Goal: Task Accomplishment & Management: Use online tool/utility

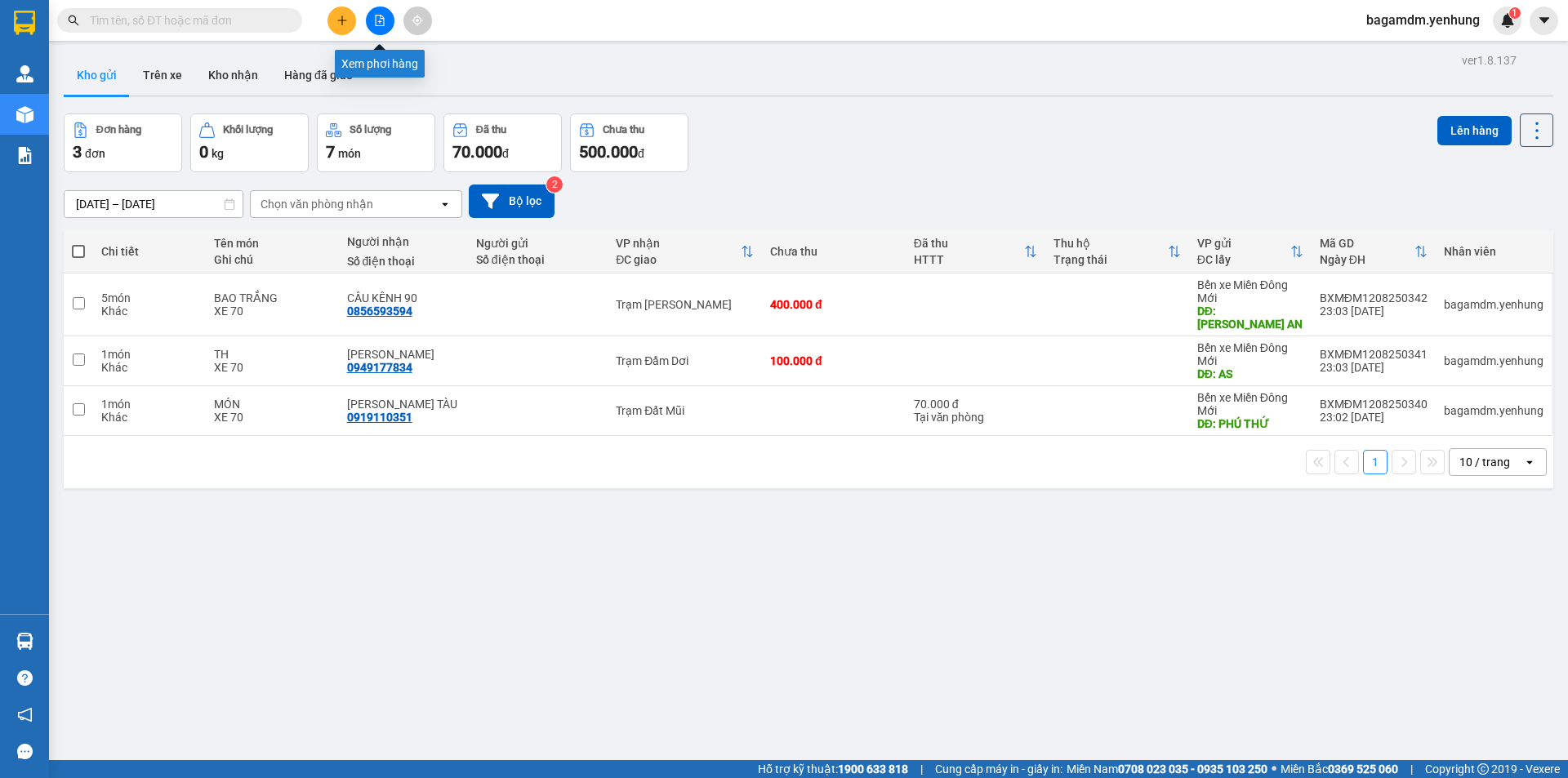
click at [384, 27] on button at bounding box center [380, 21] width 28 height 28
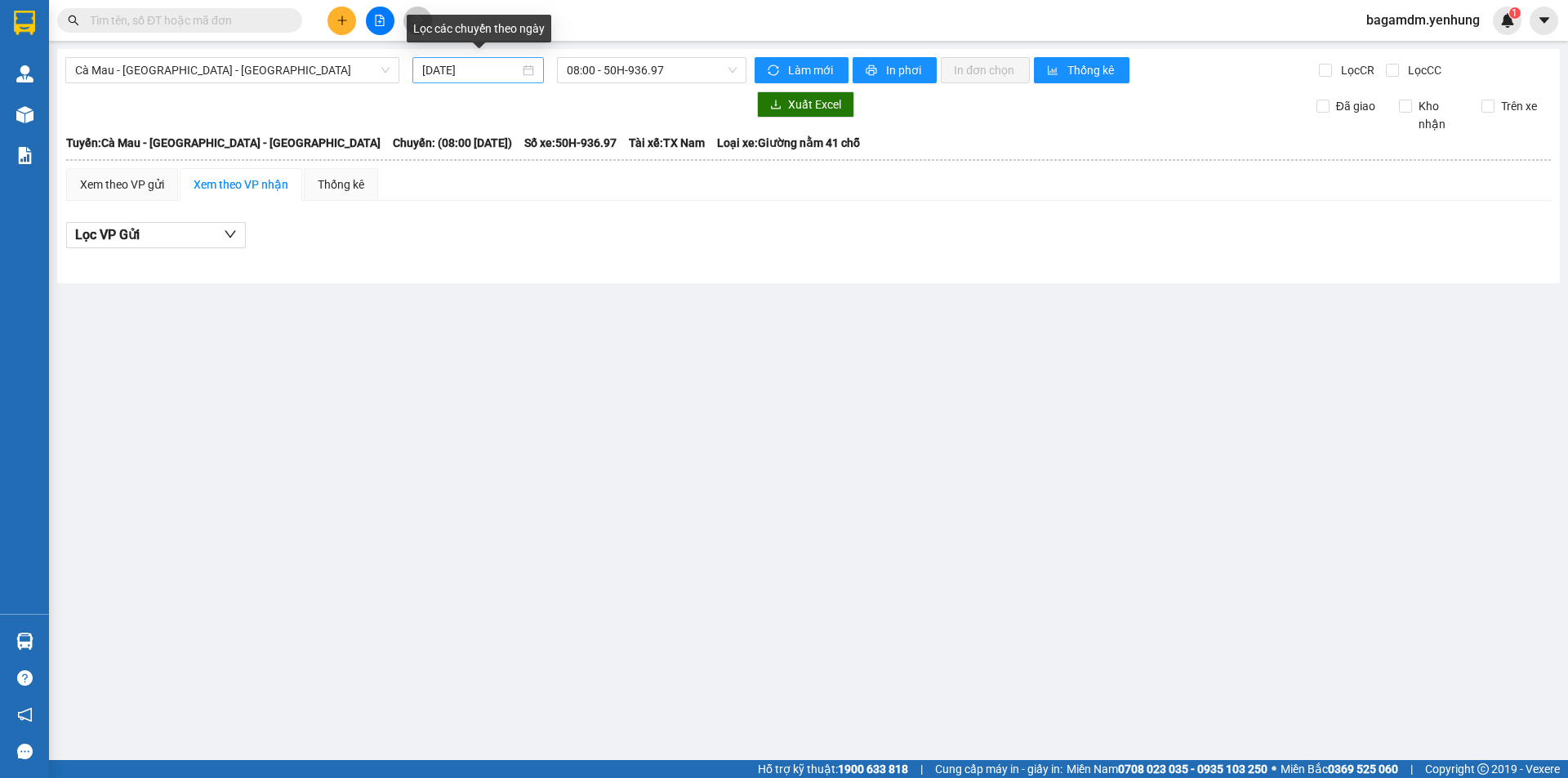
click at [523, 62] on div "[DATE]" at bounding box center [478, 70] width 112 height 18
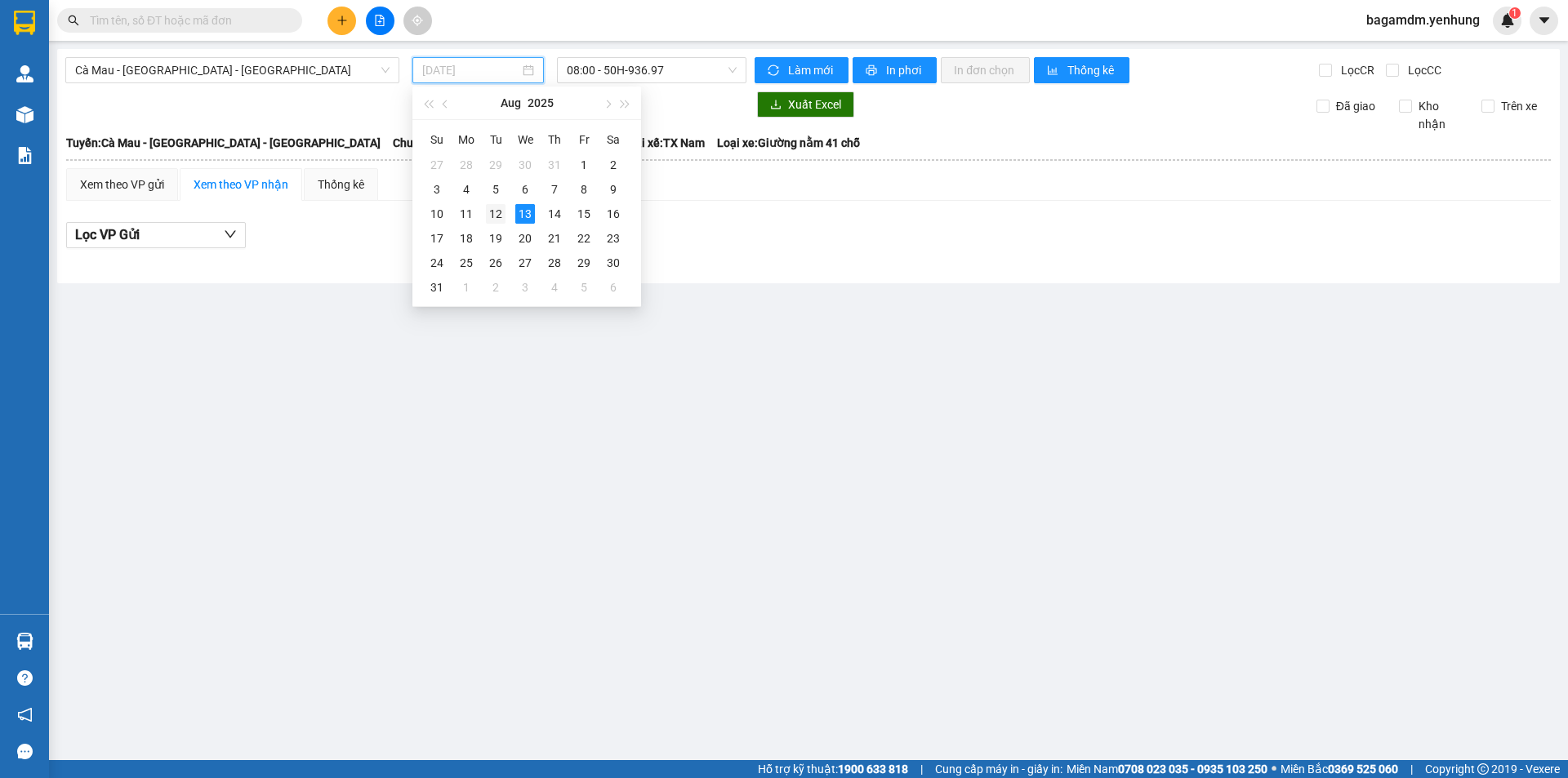
click at [496, 212] on div "12" at bounding box center [496, 214] width 20 height 20
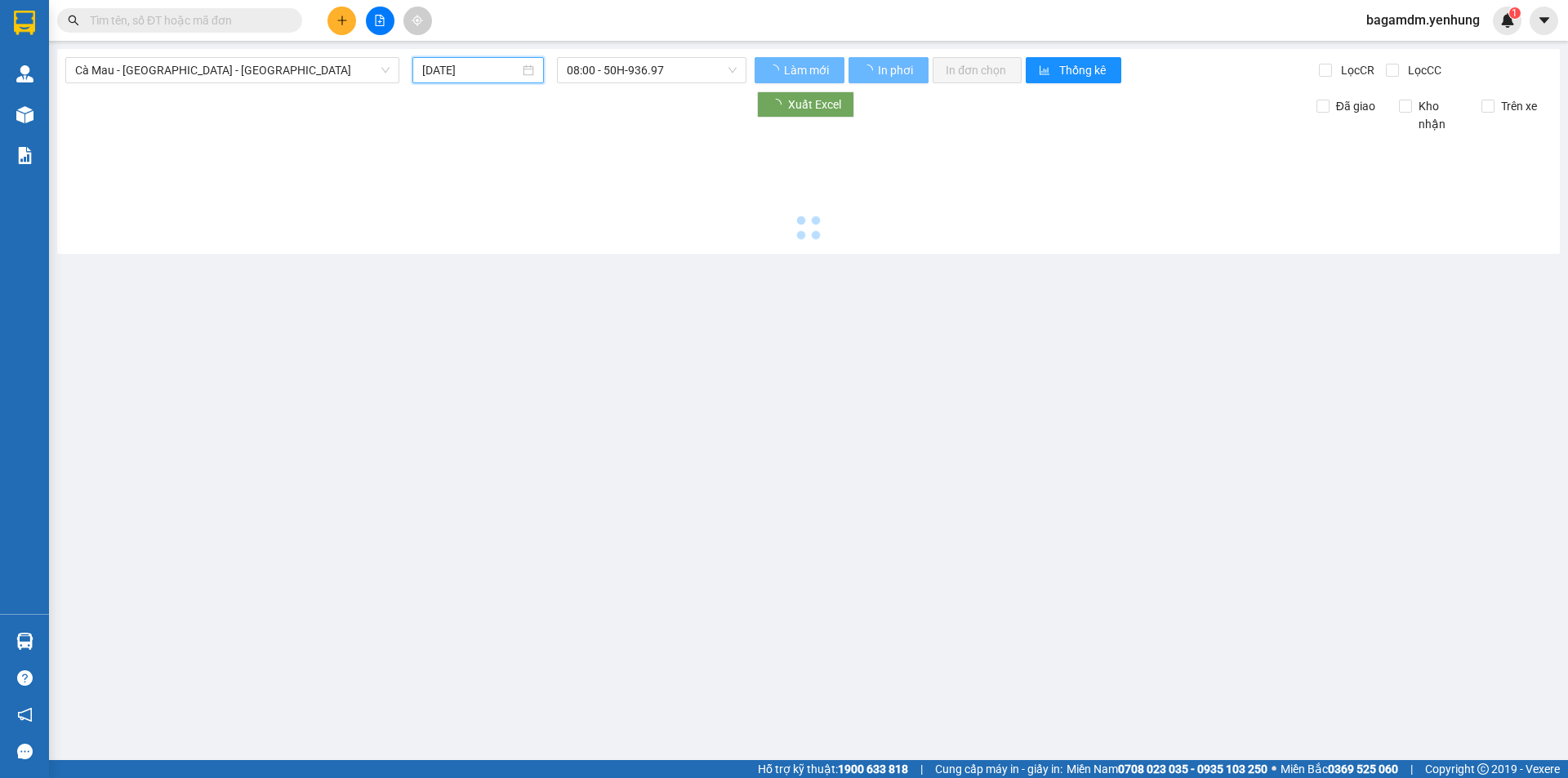
type input "[DATE]"
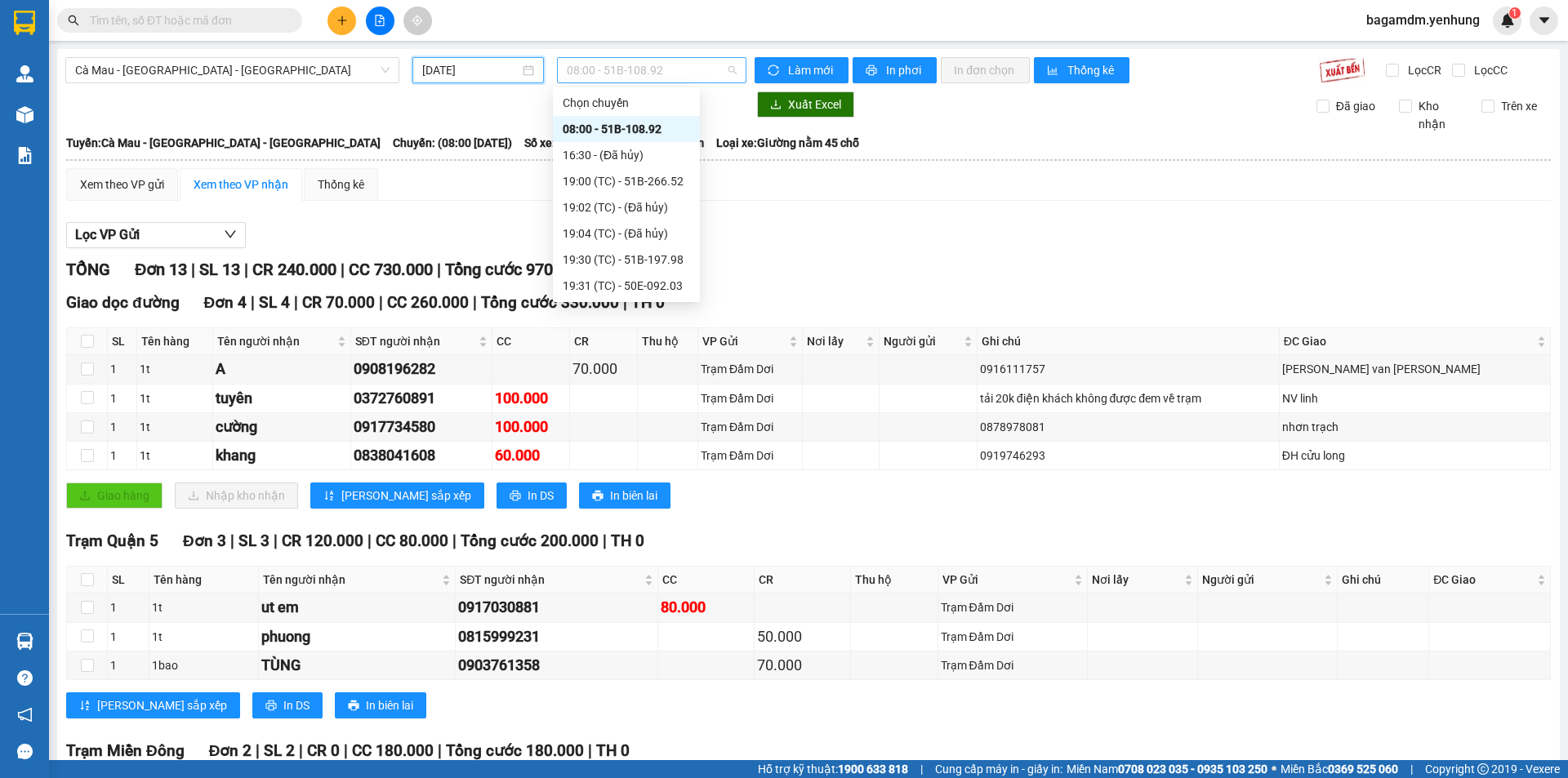
click at [722, 73] on span "08:00 - 51B-108.92" at bounding box center [651, 70] width 169 height 25
click at [664, 186] on div "19:00 (TC) - 51B-266.52" at bounding box center [627, 181] width 128 height 18
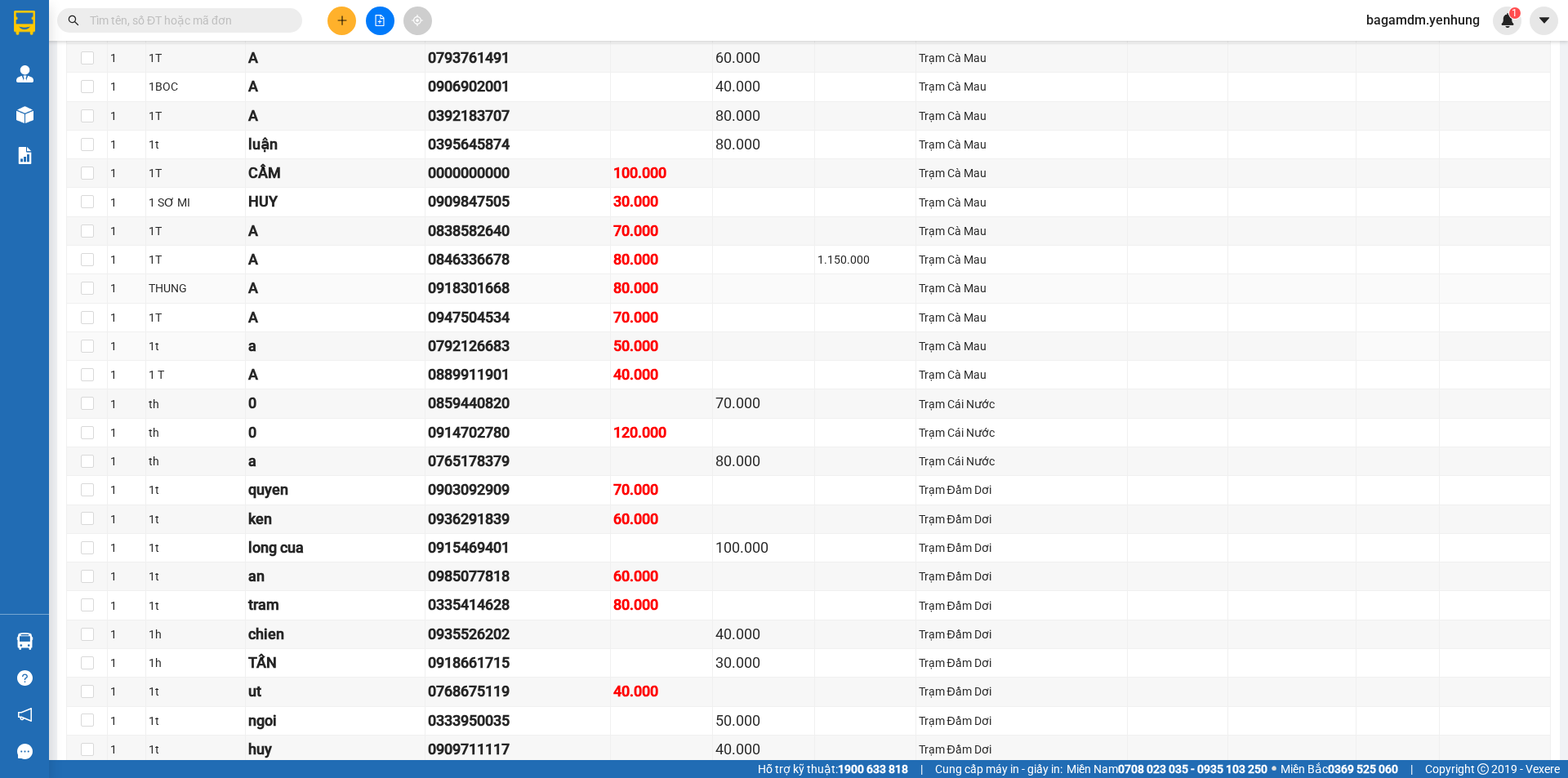
scroll to position [1715, 0]
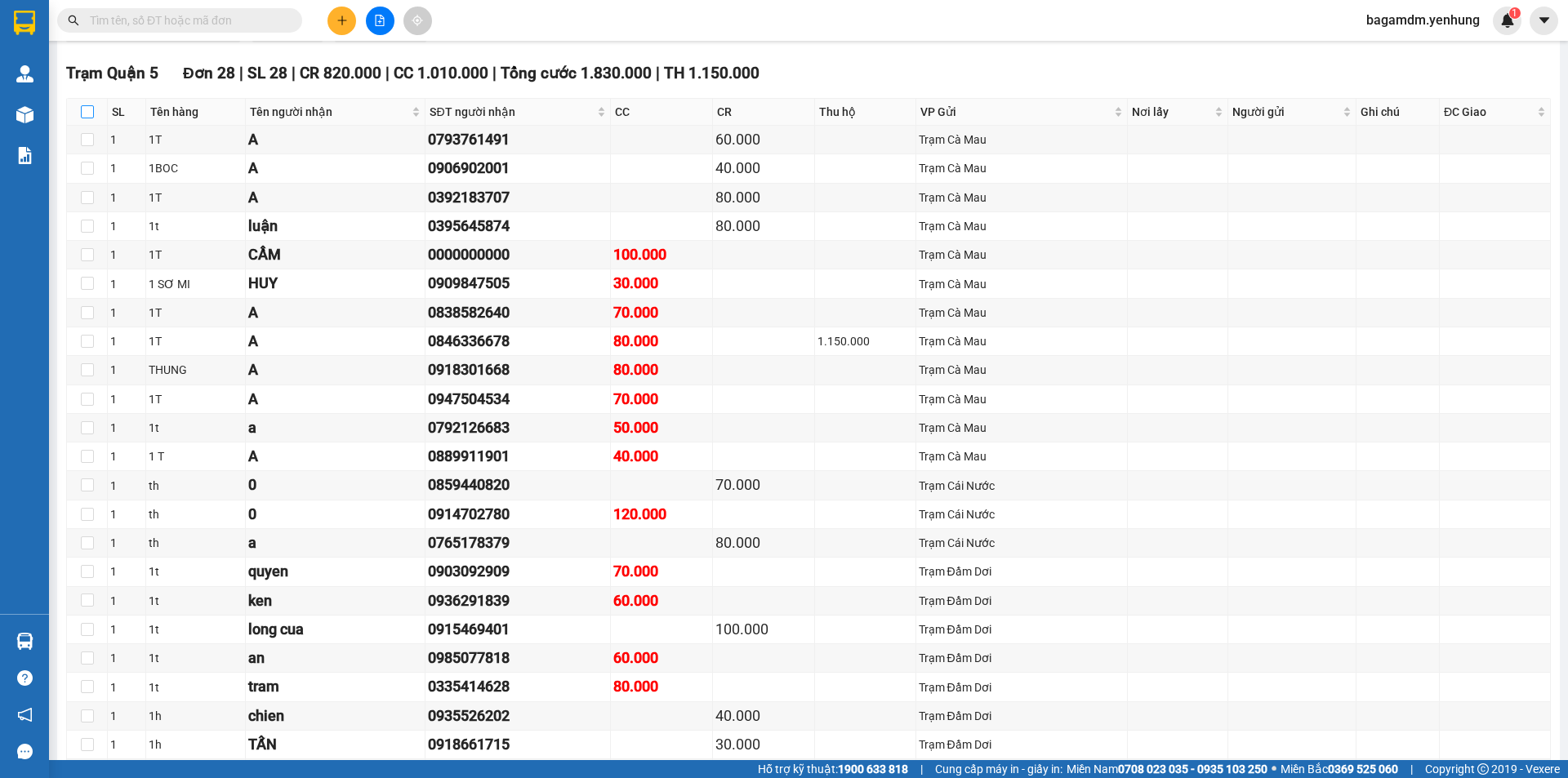
click at [88, 109] on input "checkbox" at bounding box center [86, 111] width 13 height 13
checkbox input "true"
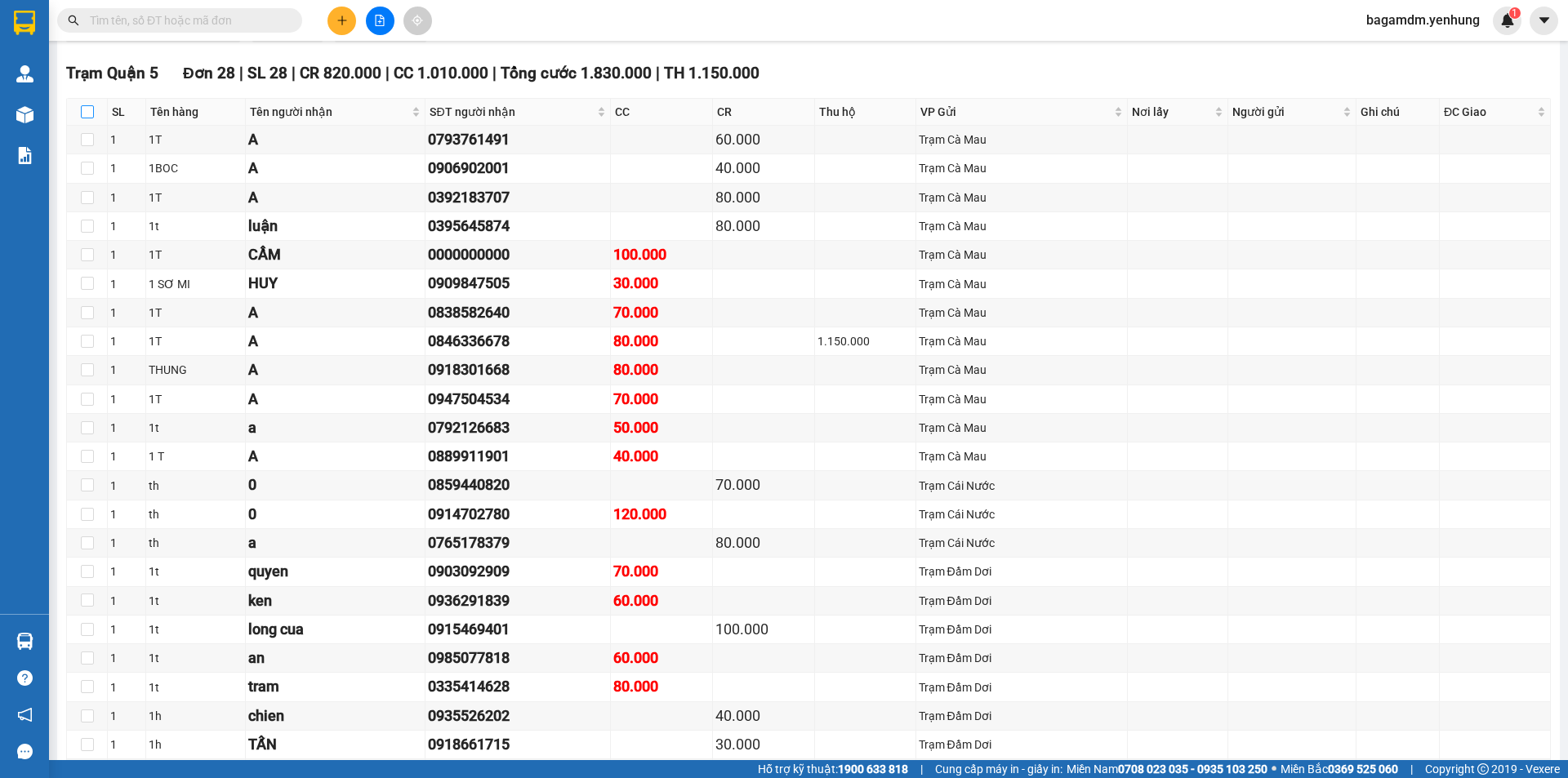
checkbox input "true"
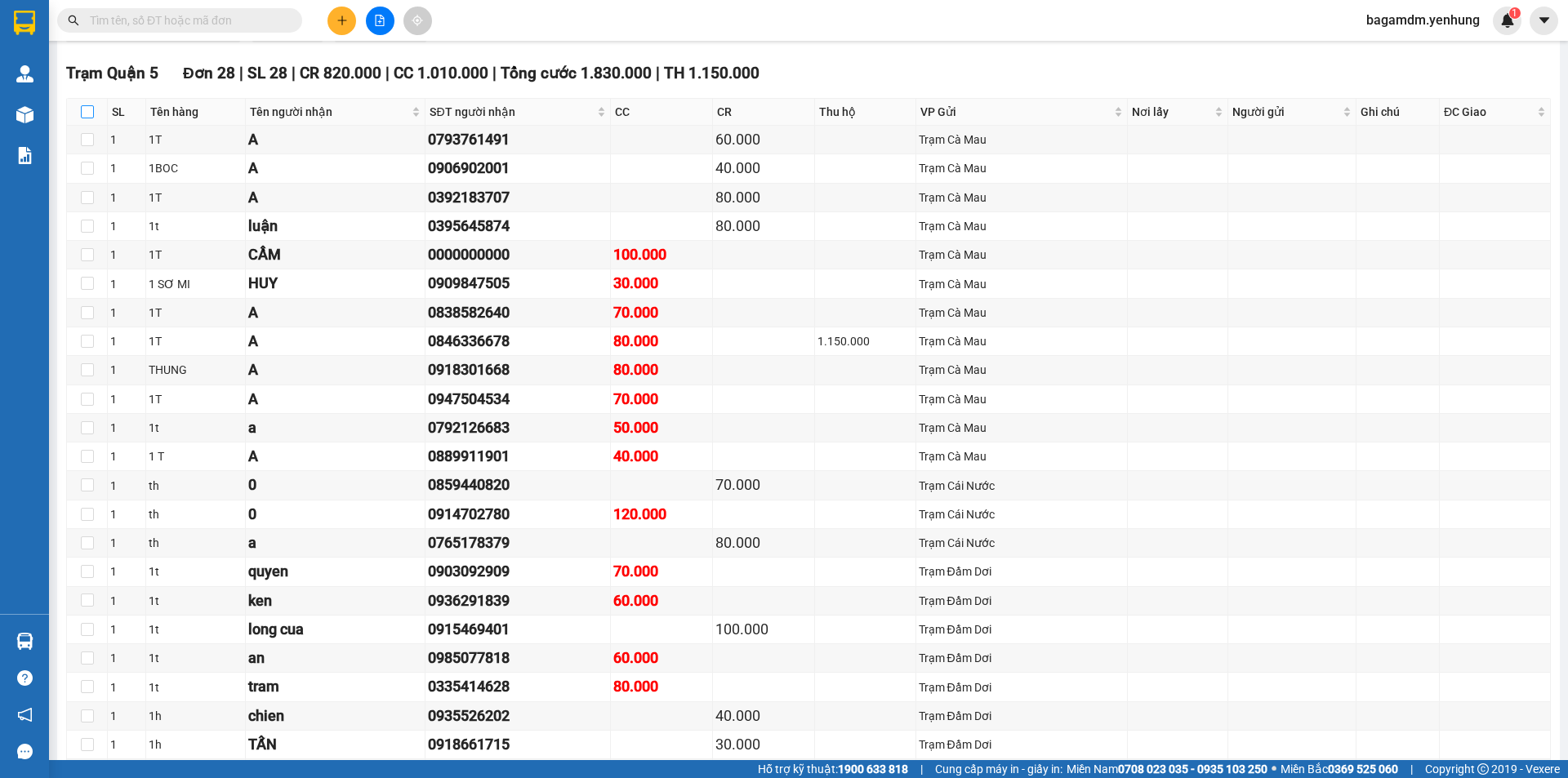
checkbox input "true"
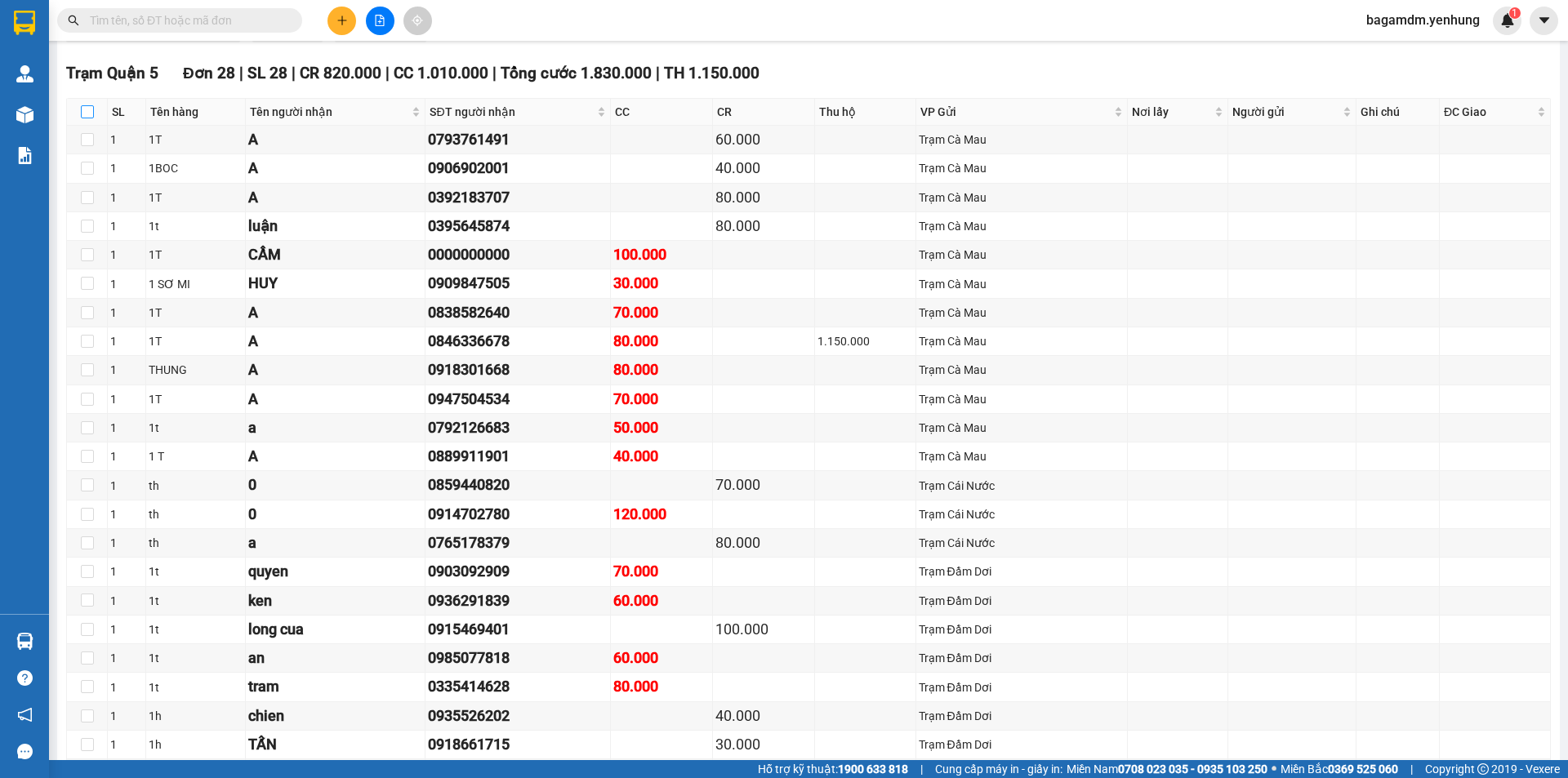
checkbox input "true"
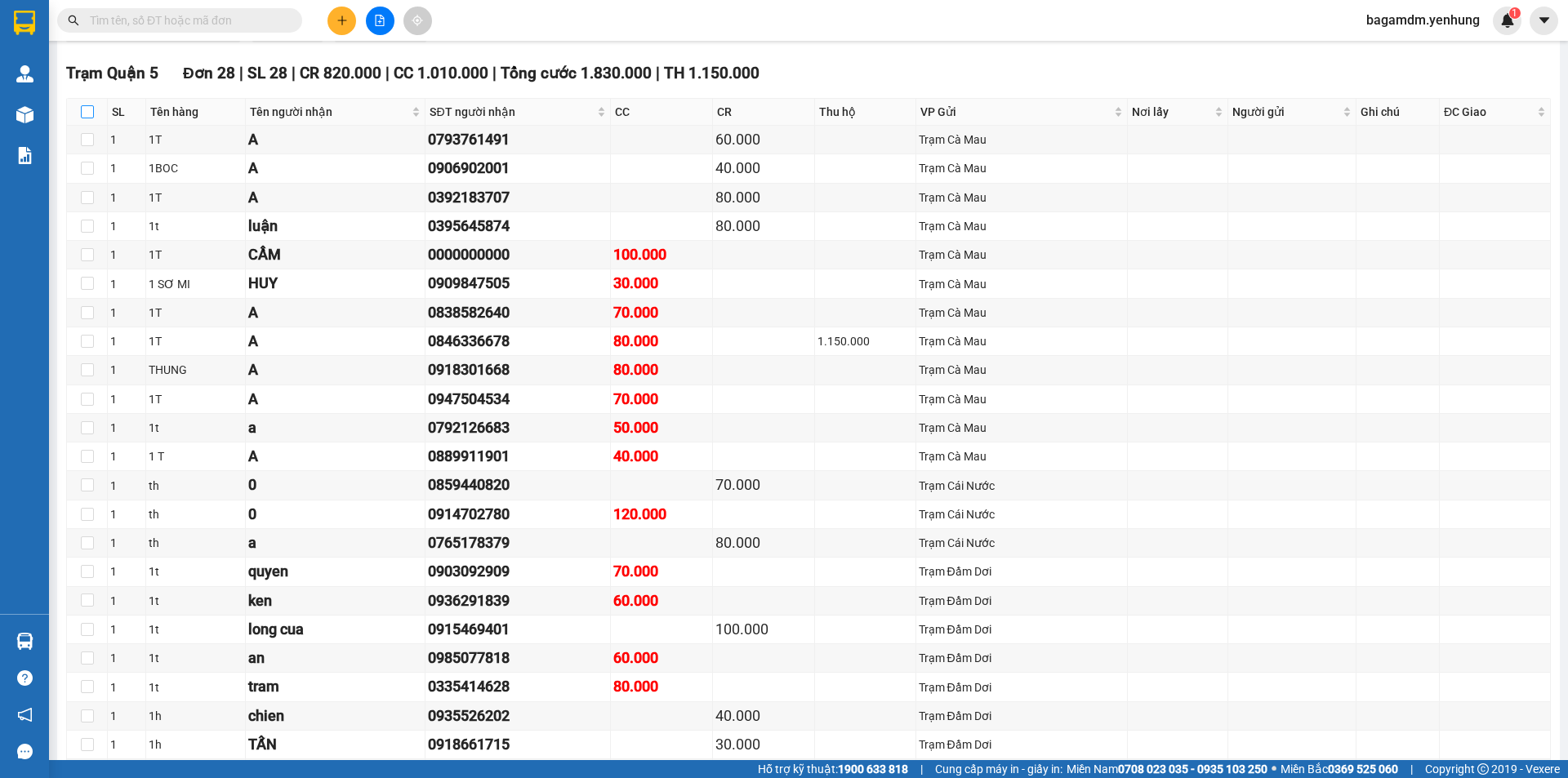
checkbox input "true"
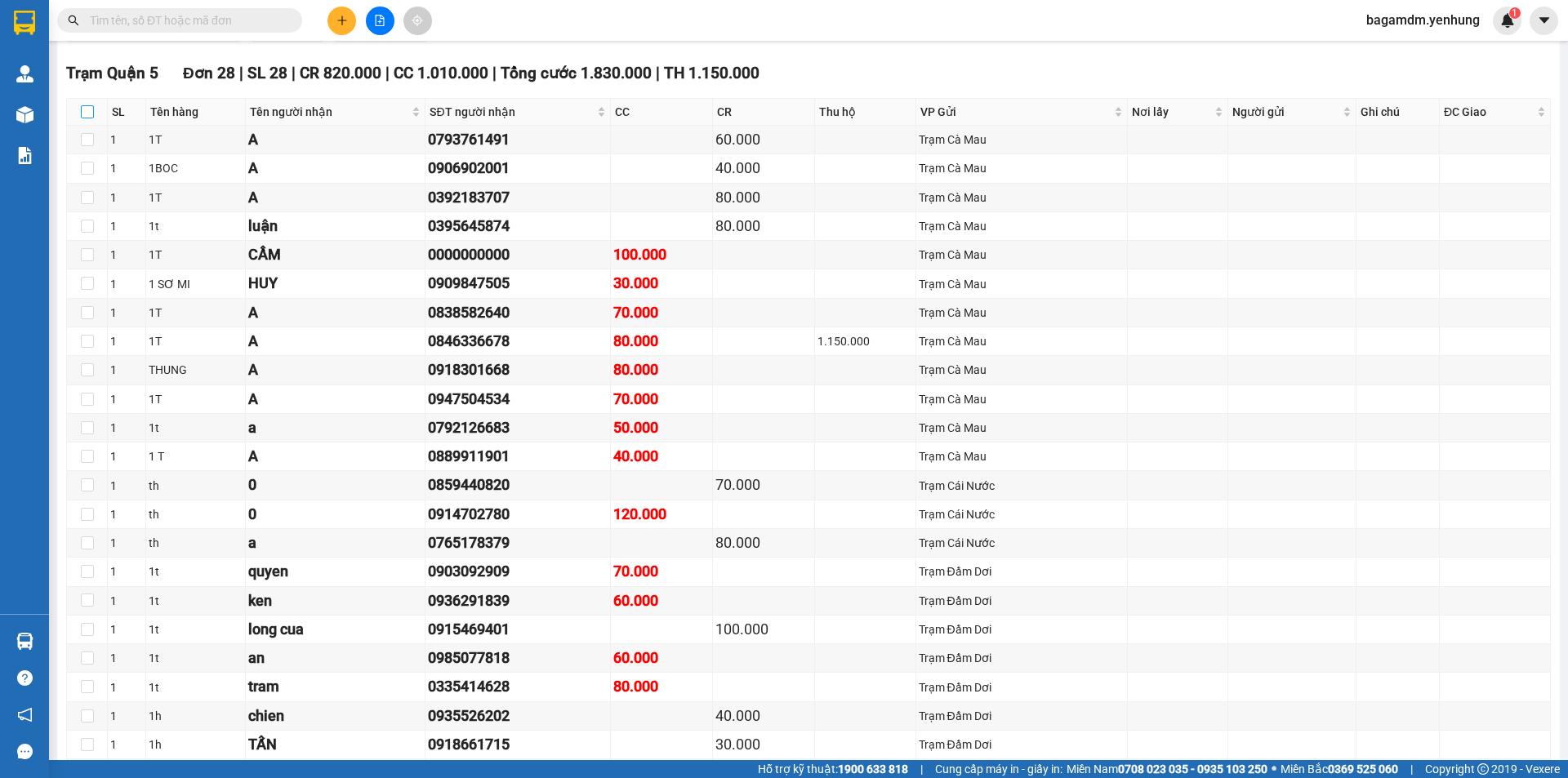
checkbox input "true"
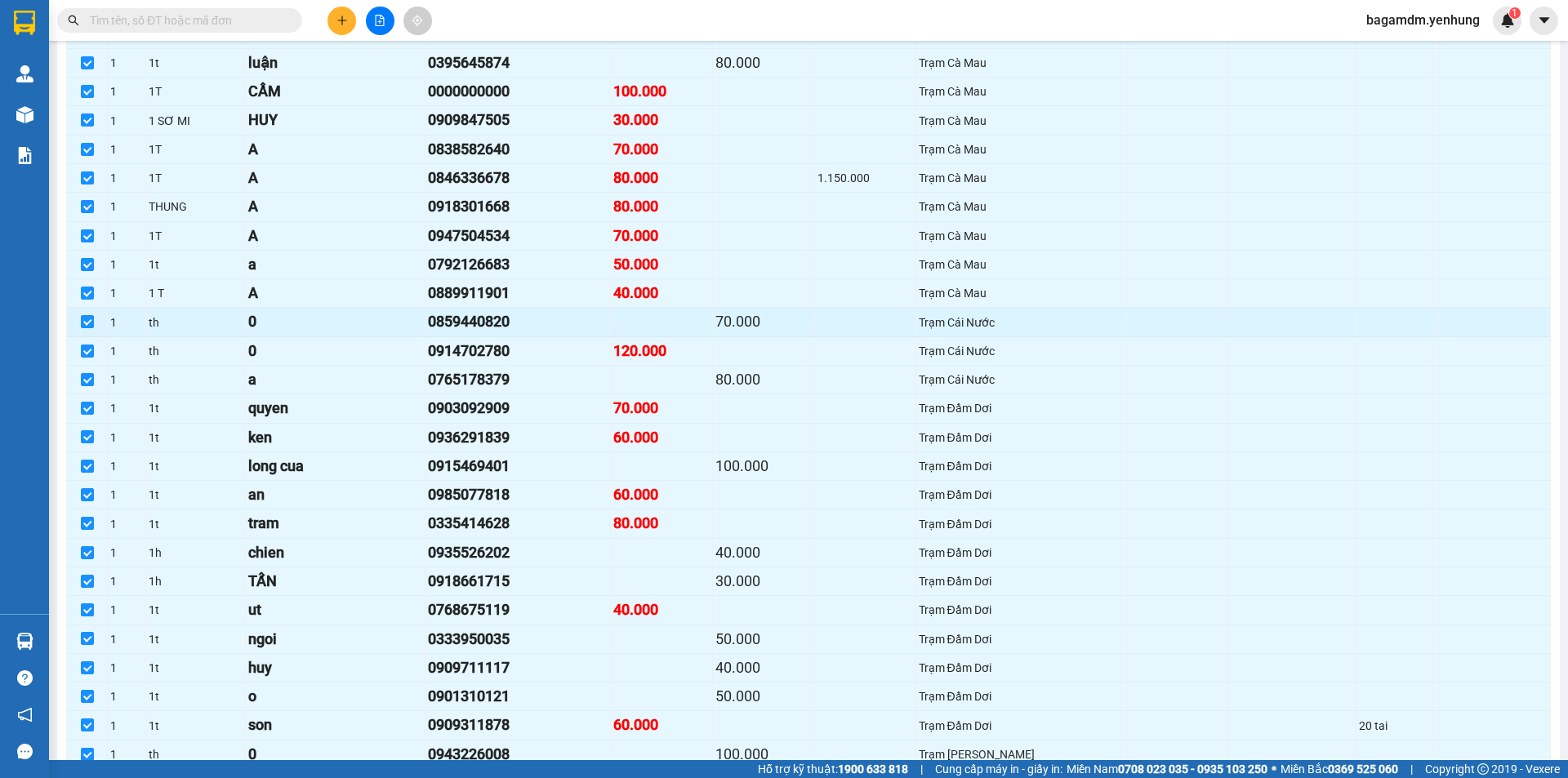
scroll to position [1960, 0]
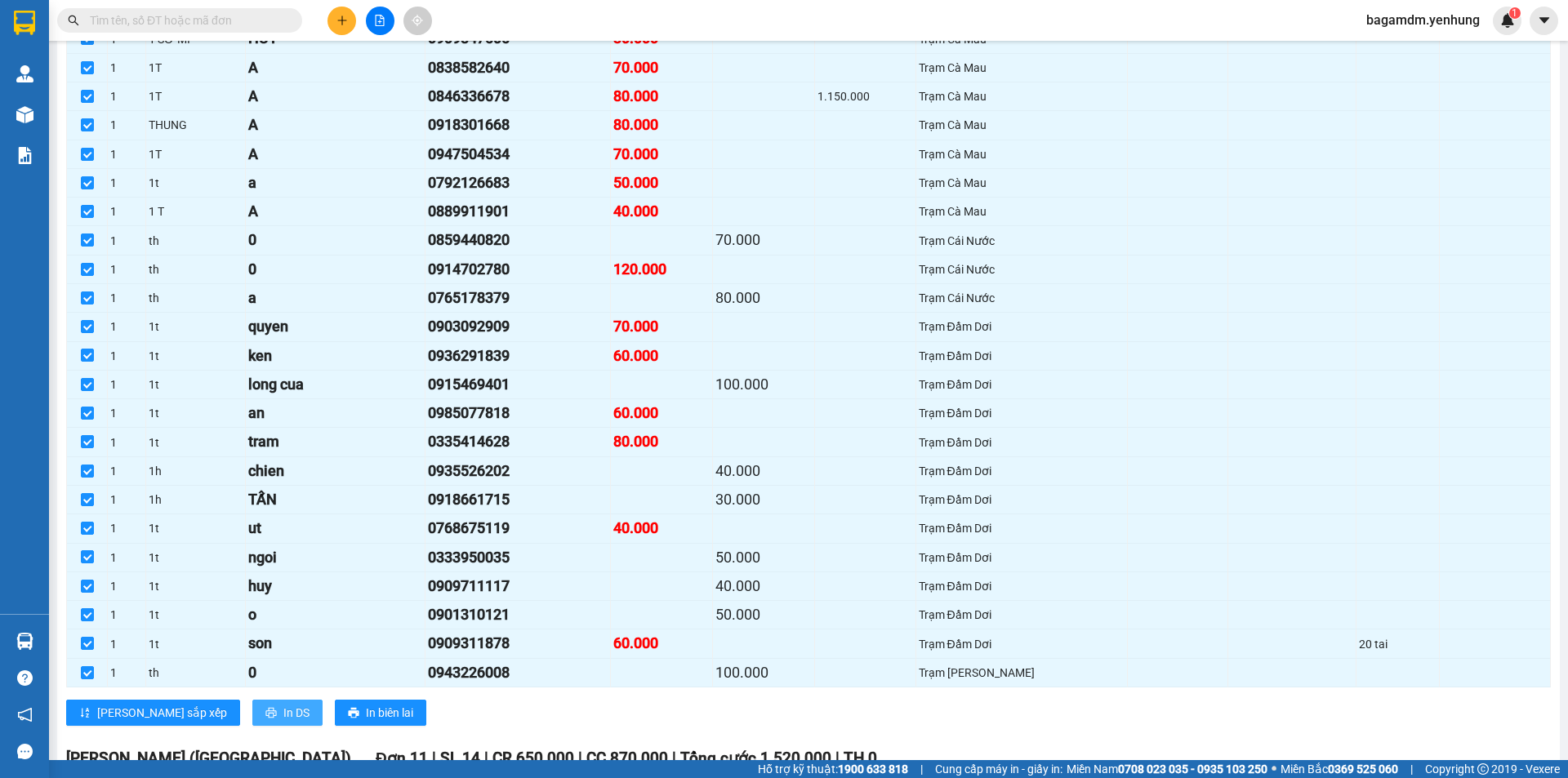
click at [283, 713] on span "In DS" at bounding box center [296, 713] width 27 height 18
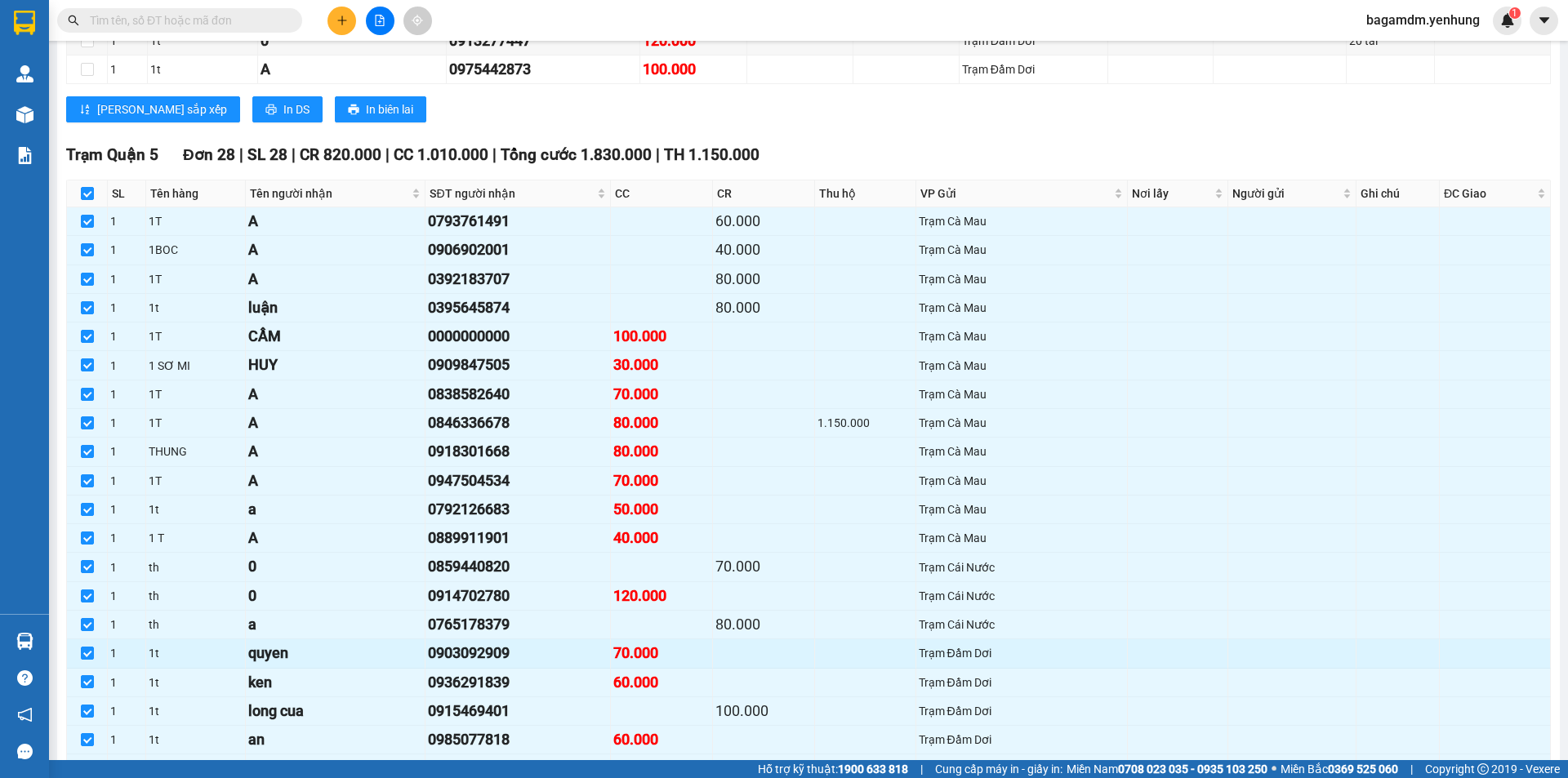
scroll to position [1552, 0]
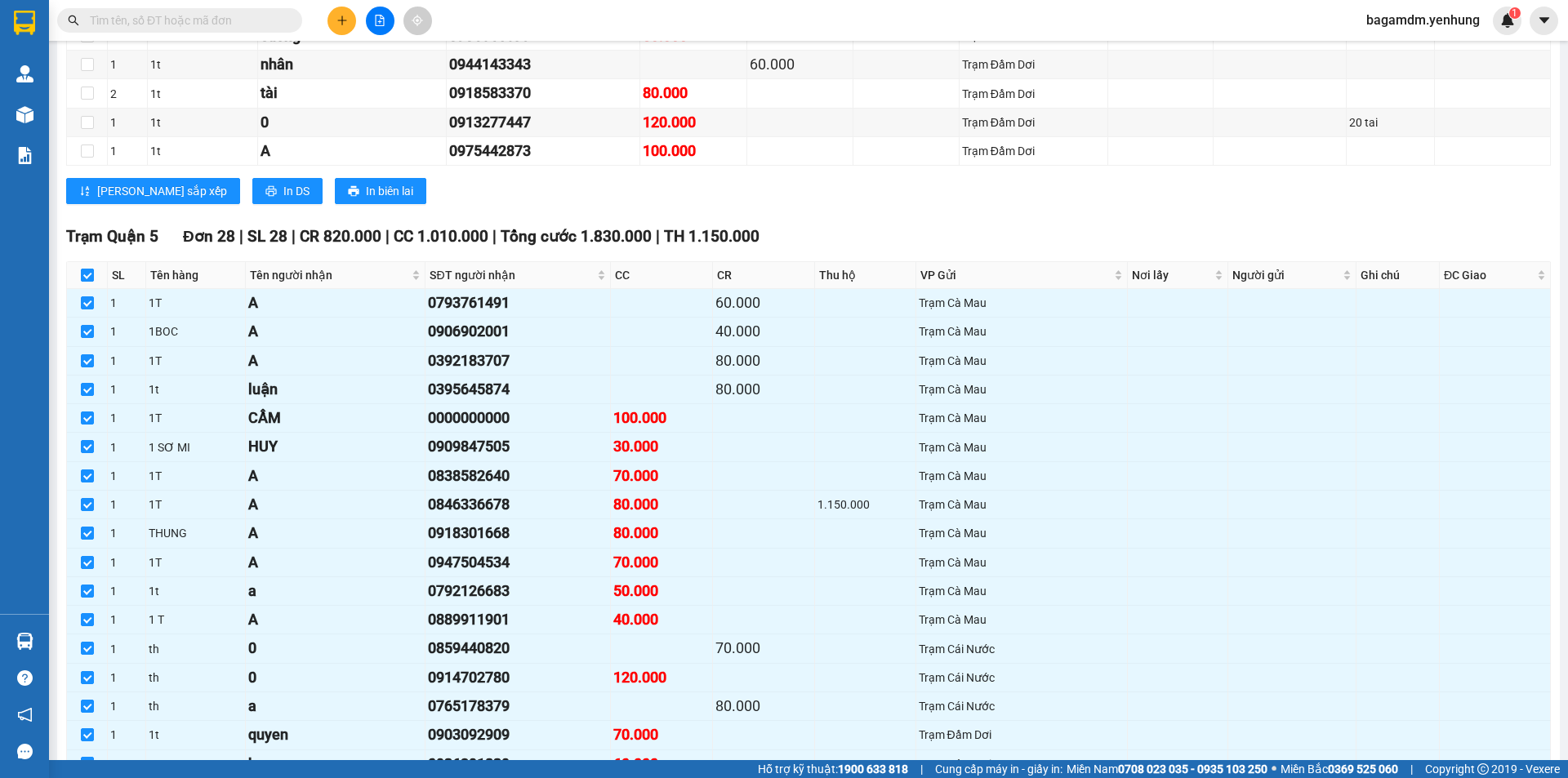
click at [86, 276] on input "checkbox" at bounding box center [86, 275] width 13 height 13
checkbox input "false"
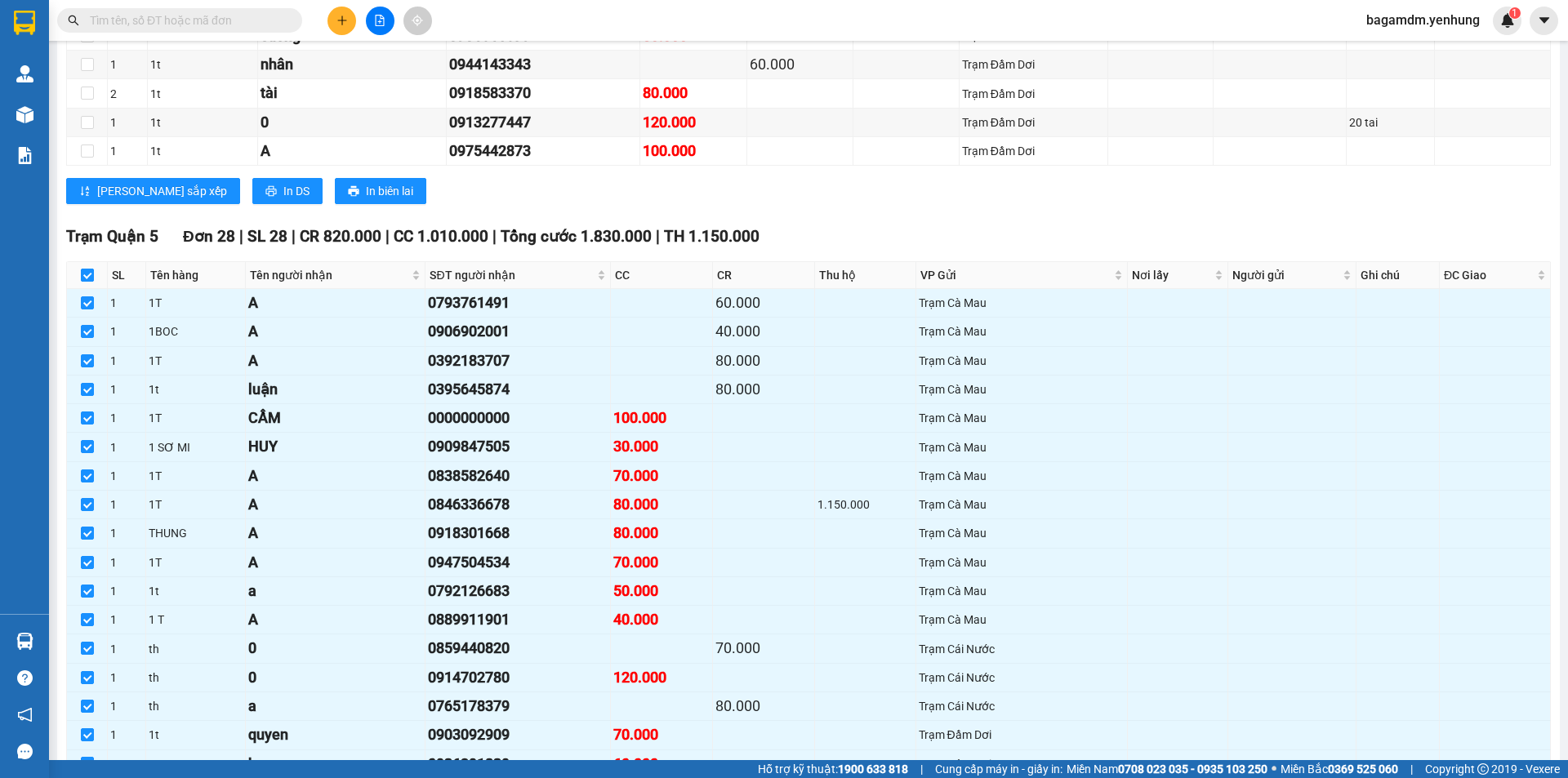
checkbox input "false"
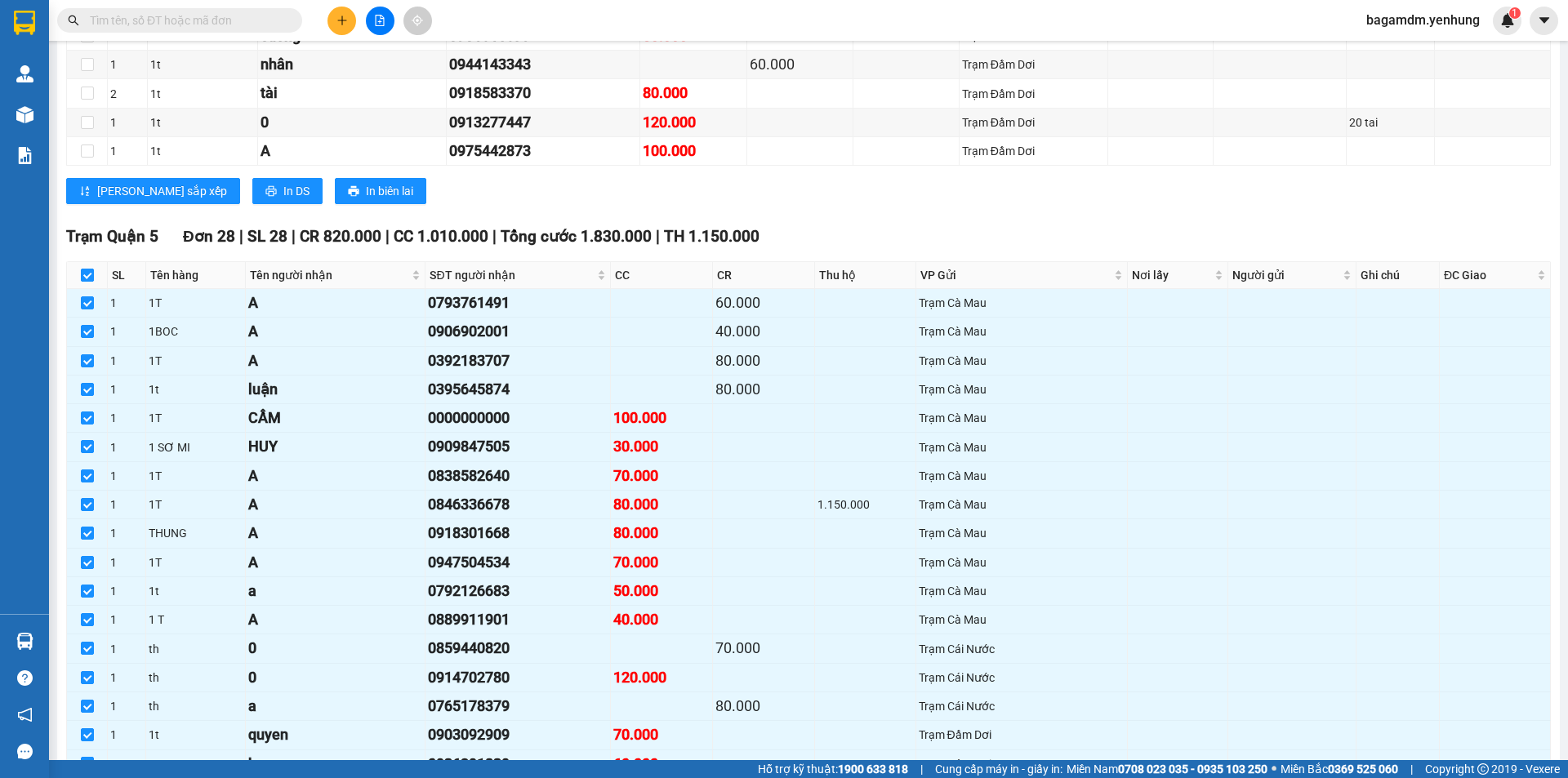
checkbox input "false"
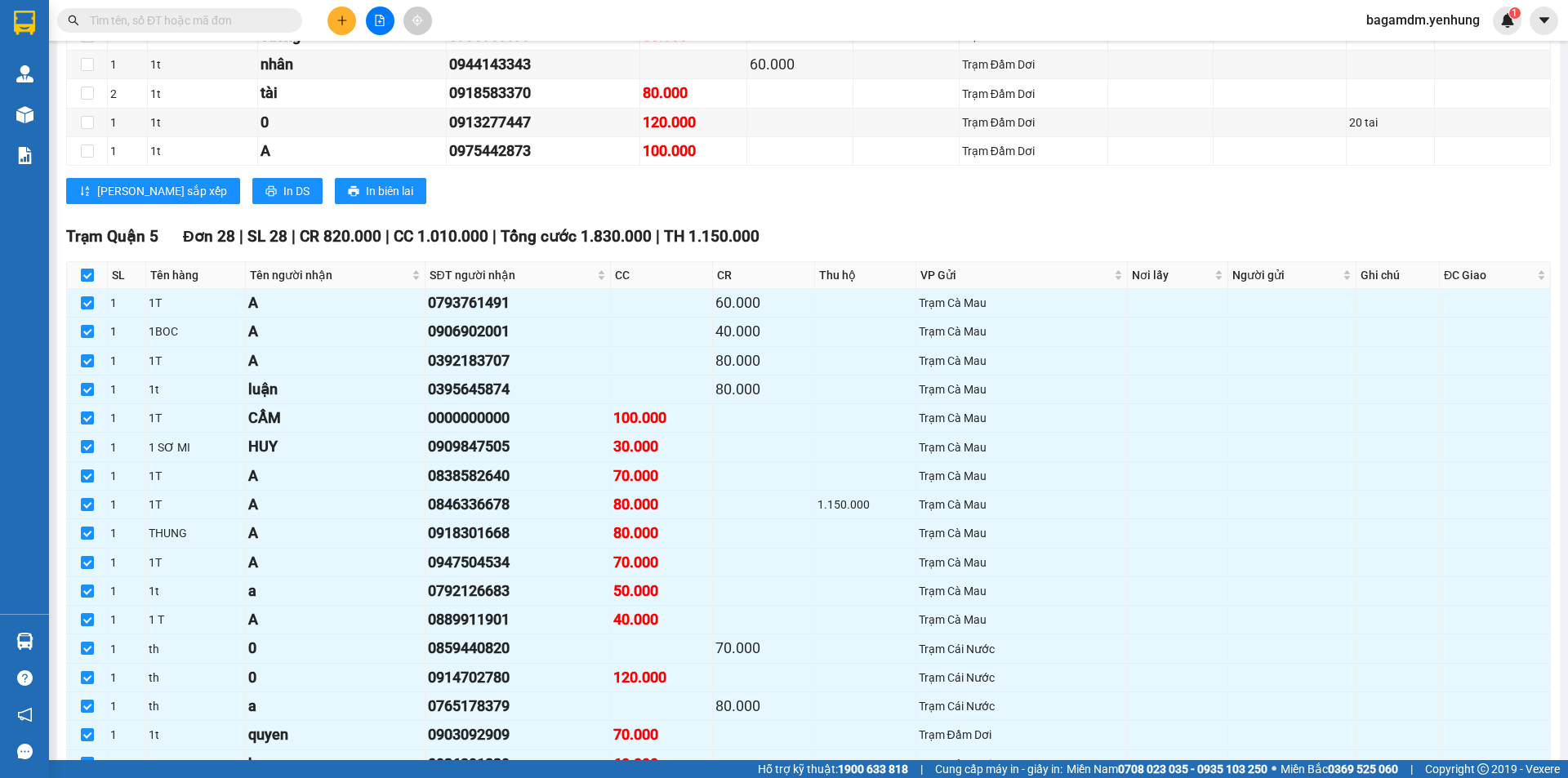
checkbox input "false"
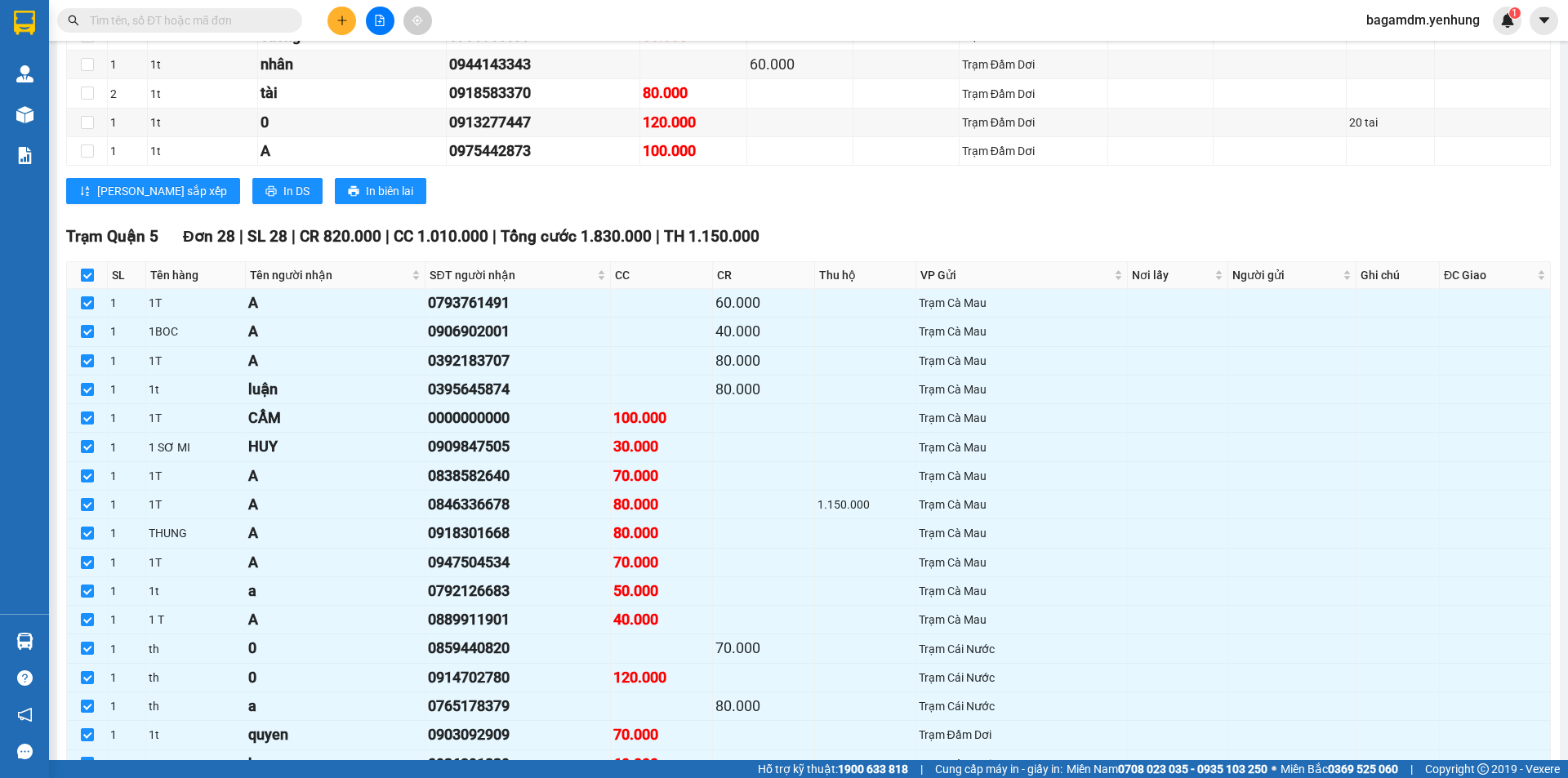
checkbox input "false"
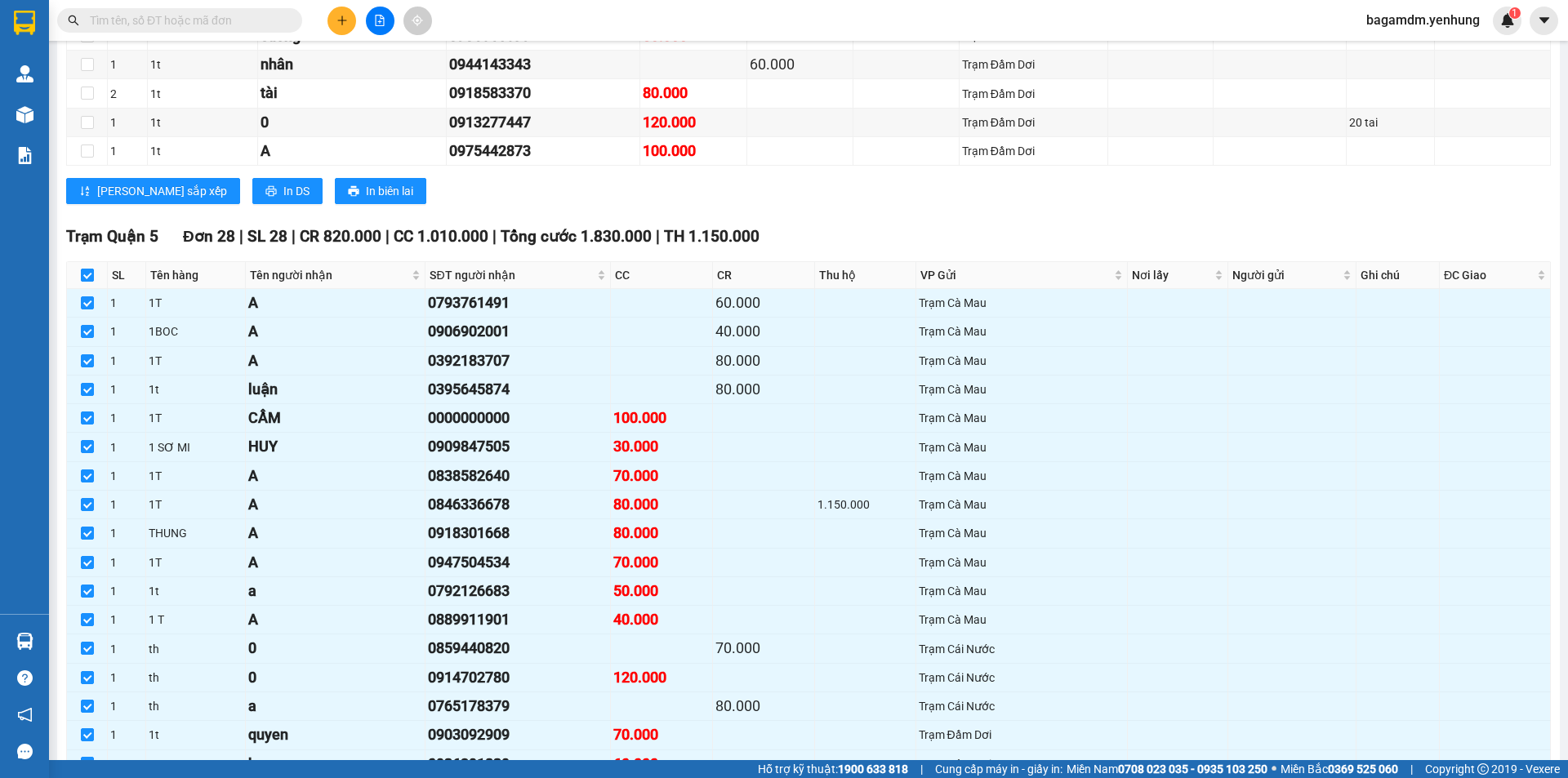
checkbox input "false"
